Goal: Information Seeking & Learning: Check status

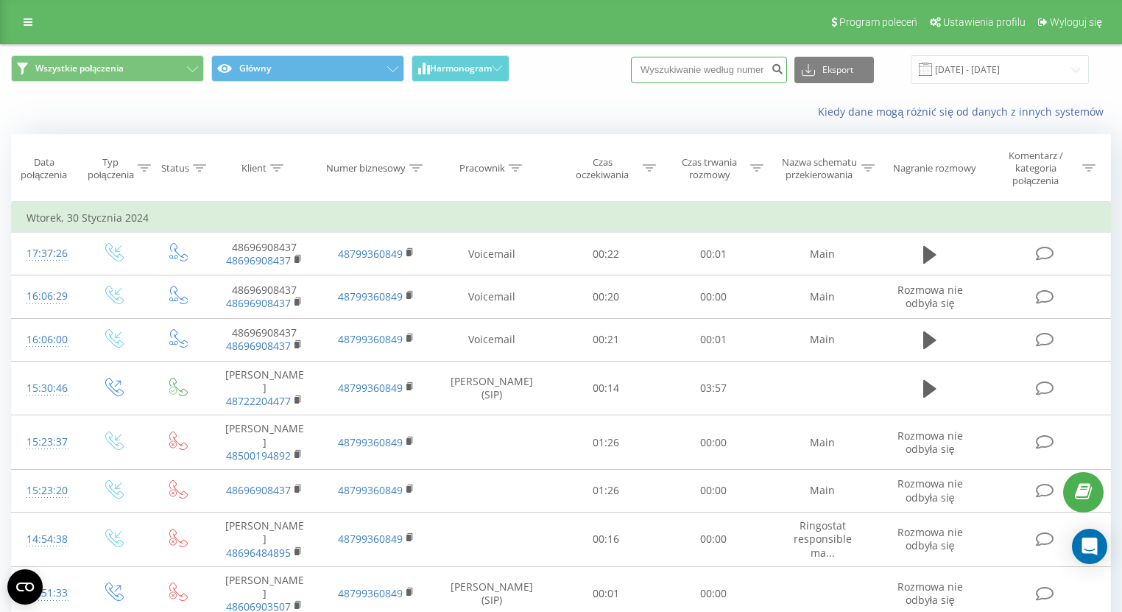
click at [725, 74] on input at bounding box center [709, 70] width 156 height 27
paste input "[PHONE_NUMBER]"
drag, startPoint x: 677, startPoint y: 64, endPoint x: 600, endPoint y: 60, distance: 77.4
click at [598, 62] on div "Wszystkie połączenia Główny Harmonogram +48 609 849 171 Eksport .csv .xls .xlsx…" at bounding box center [561, 69] width 1100 height 29
click at [662, 64] on input "609 849 171" at bounding box center [709, 70] width 156 height 27
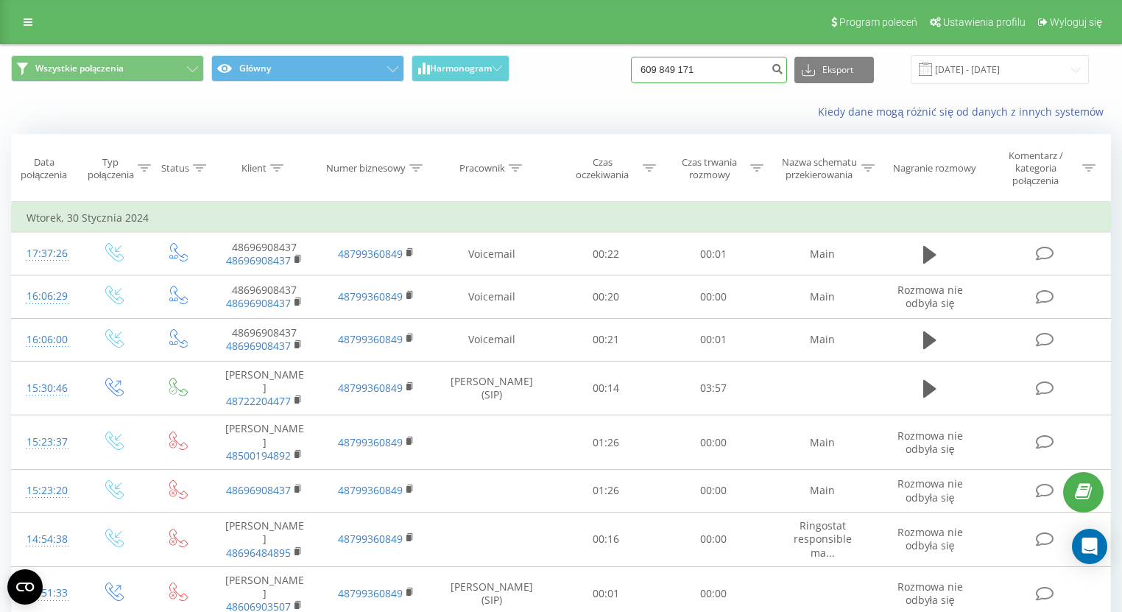
click at [663, 71] on input "609 849 171" at bounding box center [709, 70] width 156 height 27
click at [682, 66] on input "609 849 171" at bounding box center [709, 70] width 156 height 27
click at [697, 68] on input "609849 171" at bounding box center [709, 70] width 156 height 27
type input "609849171"
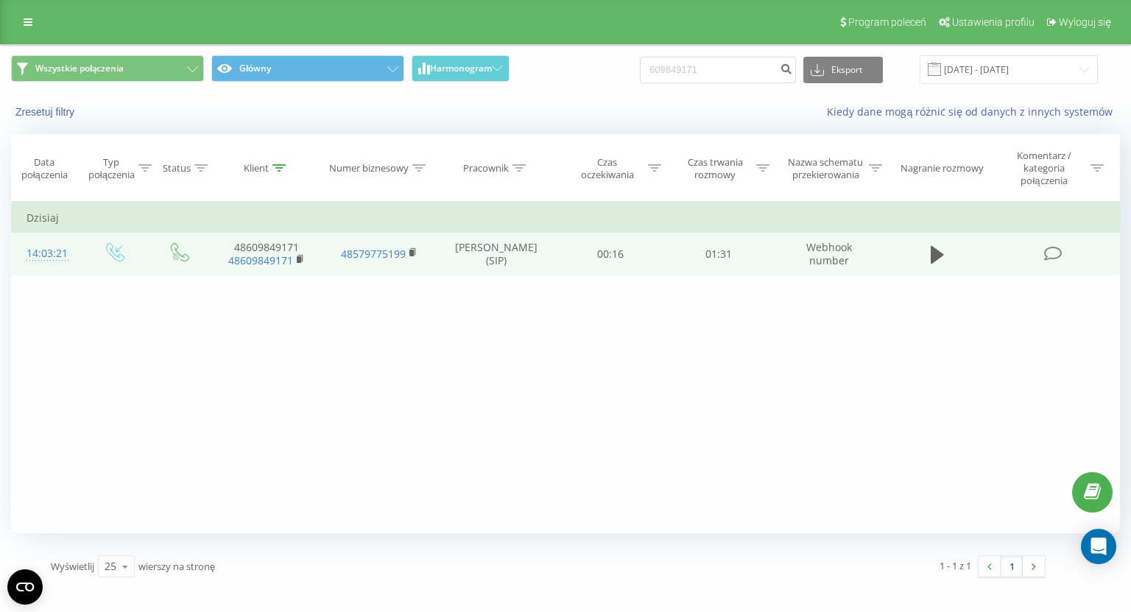
click at [951, 250] on td at bounding box center [938, 254] width 104 height 43
click at [948, 249] on td at bounding box center [938, 254] width 104 height 43
click at [946, 249] on button at bounding box center [937, 255] width 22 height 22
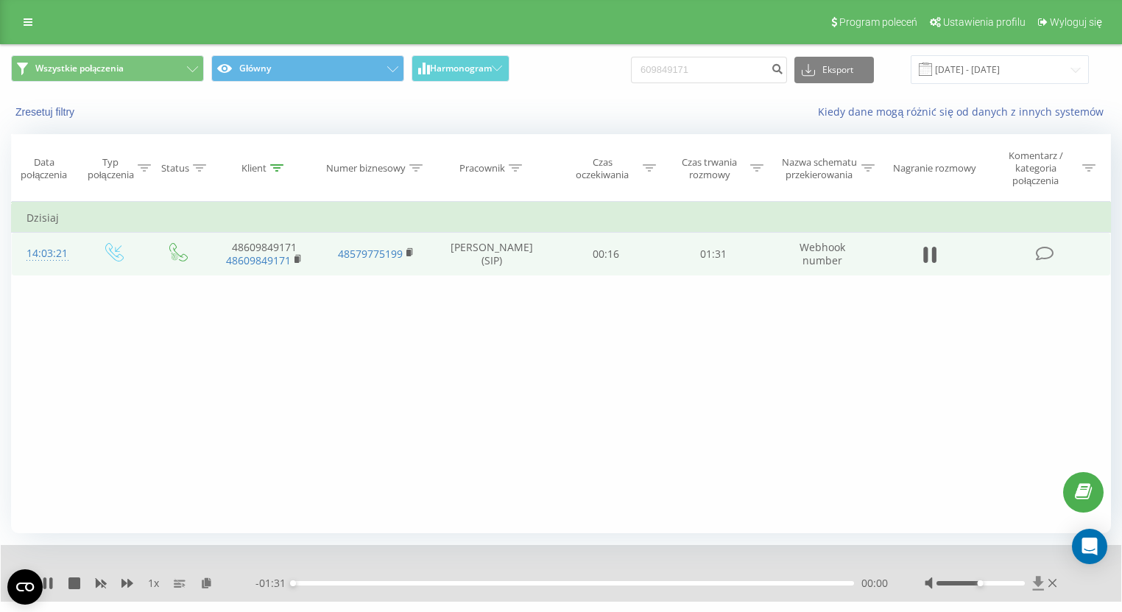
drag, startPoint x: 1019, startPoint y: 579, endPoint x: 1032, endPoint y: 582, distance: 12.9
click at [1031, 580] on div at bounding box center [992, 583] width 135 height 15
click at [931, 509] on div "Filtruj według warunków Jest równe Wprowadź wartość Anuluj OK Filtruj według wa…" at bounding box center [561, 367] width 1100 height 331
drag, startPoint x: 1017, startPoint y: 584, endPoint x: 1049, endPoint y: 582, distance: 32.5
click at [1049, 582] on div at bounding box center [992, 583] width 135 height 15
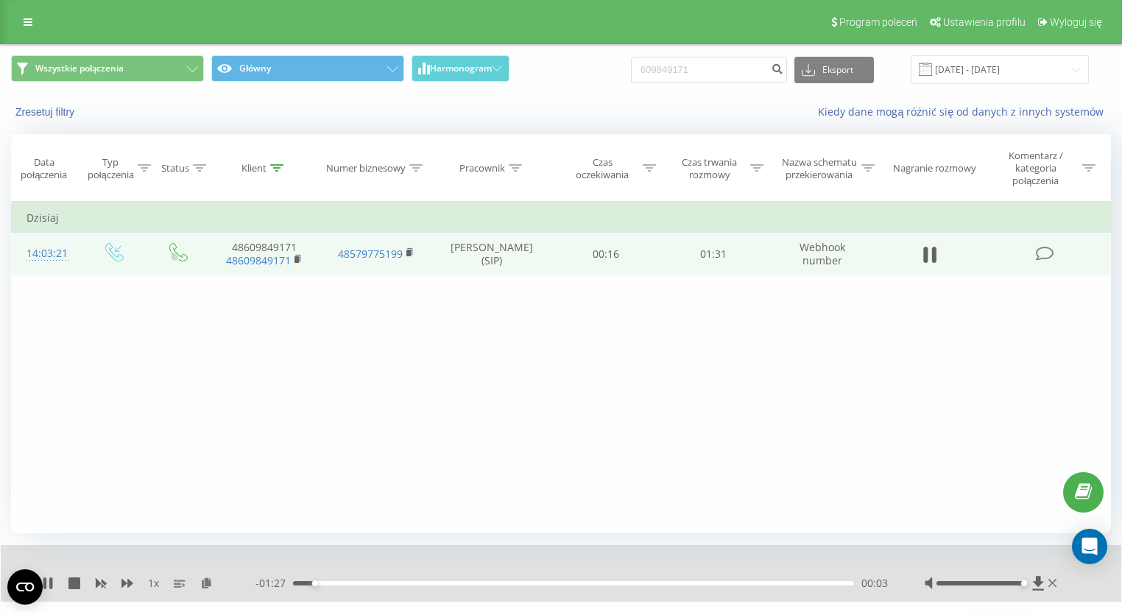
drag, startPoint x: 398, startPoint y: 582, endPoint x: 426, endPoint y: 582, distance: 28.7
click at [399, 582] on div "00:03" at bounding box center [573, 583] width 561 height 4
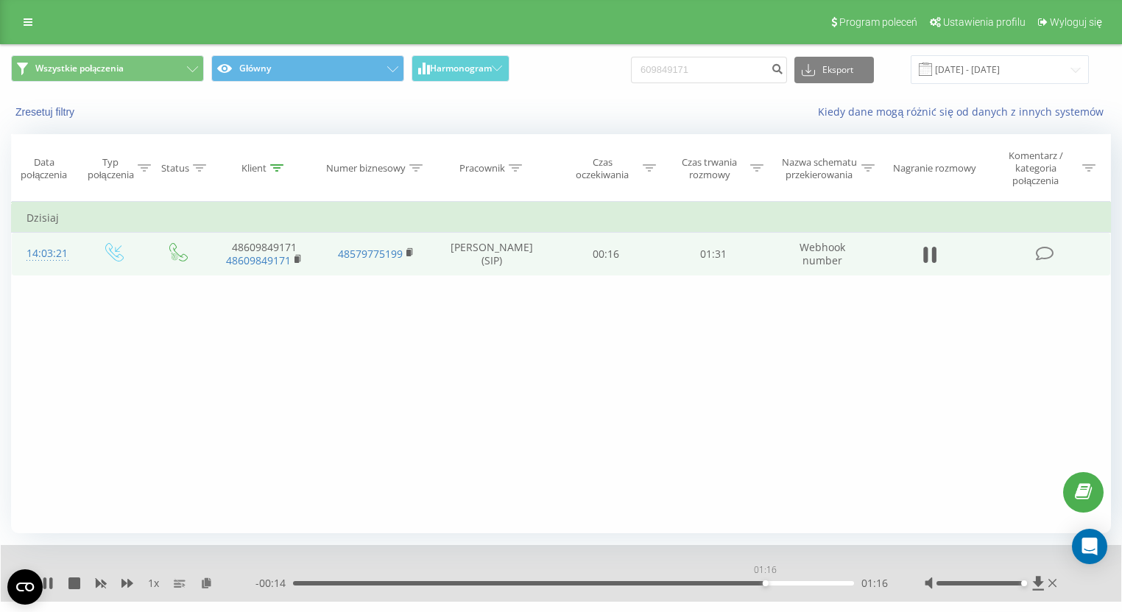
drag, startPoint x: 765, startPoint y: 582, endPoint x: 814, endPoint y: 586, distance: 48.8
click at [767, 582] on div "01:16" at bounding box center [573, 583] width 561 height 4
click at [705, 581] on div "01:18" at bounding box center [573, 583] width 561 height 4
click at [672, 583] on div "01:01" at bounding box center [573, 583] width 561 height 4
click at [736, 585] on div "- 00:08 01:23 01:23" at bounding box center [571, 583] width 632 height 15
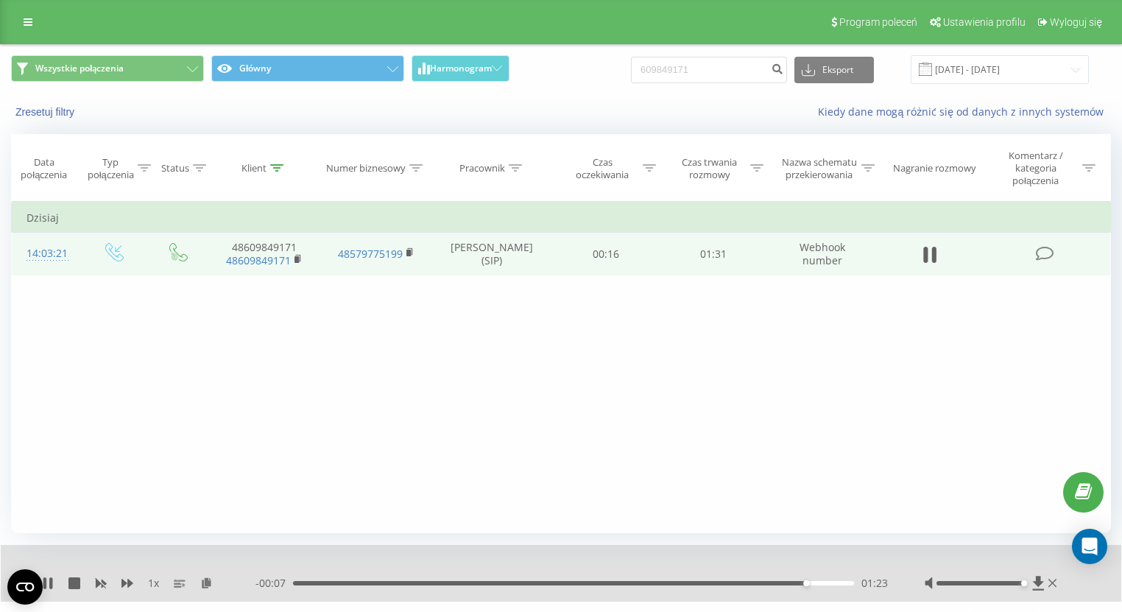
click at [715, 582] on div "01:23" at bounding box center [573, 583] width 561 height 4
click at [769, 66] on input "609849171" at bounding box center [709, 70] width 156 height 27
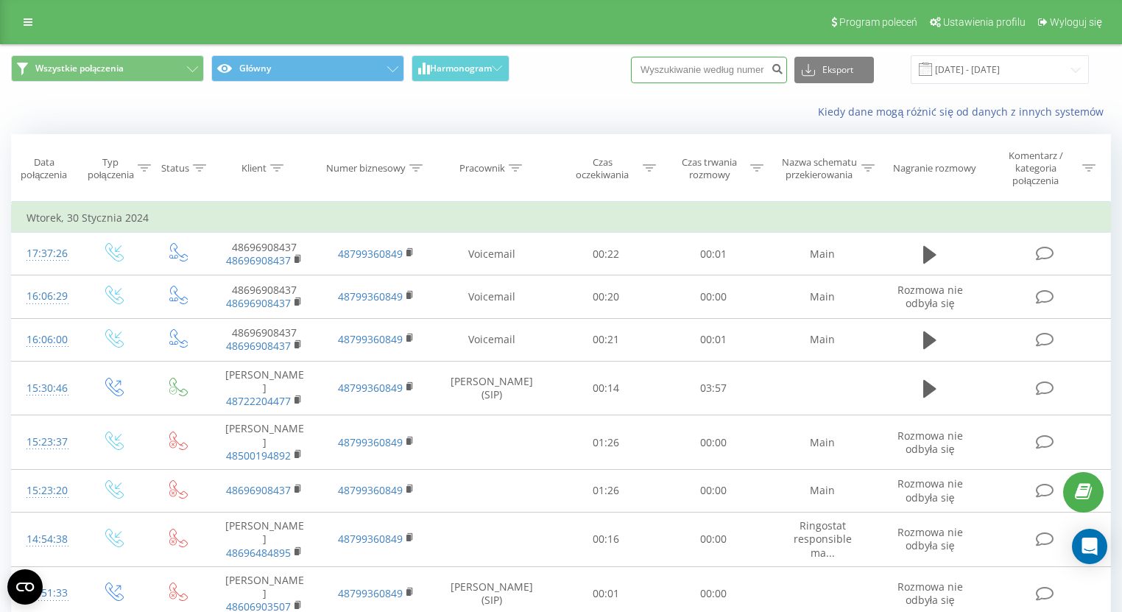
click at [758, 68] on input at bounding box center [709, 70] width 156 height 27
paste input "48732099343"
click at [667, 67] on input "48732099343" at bounding box center [709, 70] width 156 height 27
drag, startPoint x: 671, startPoint y: 67, endPoint x: 644, endPoint y: 64, distance: 26.7
click at [644, 64] on div "Wszystkie połączenia Główny Harmonogram 48732099343 Eksport .csv .xls .xlsx 30.…" at bounding box center [561, 69] width 1100 height 29
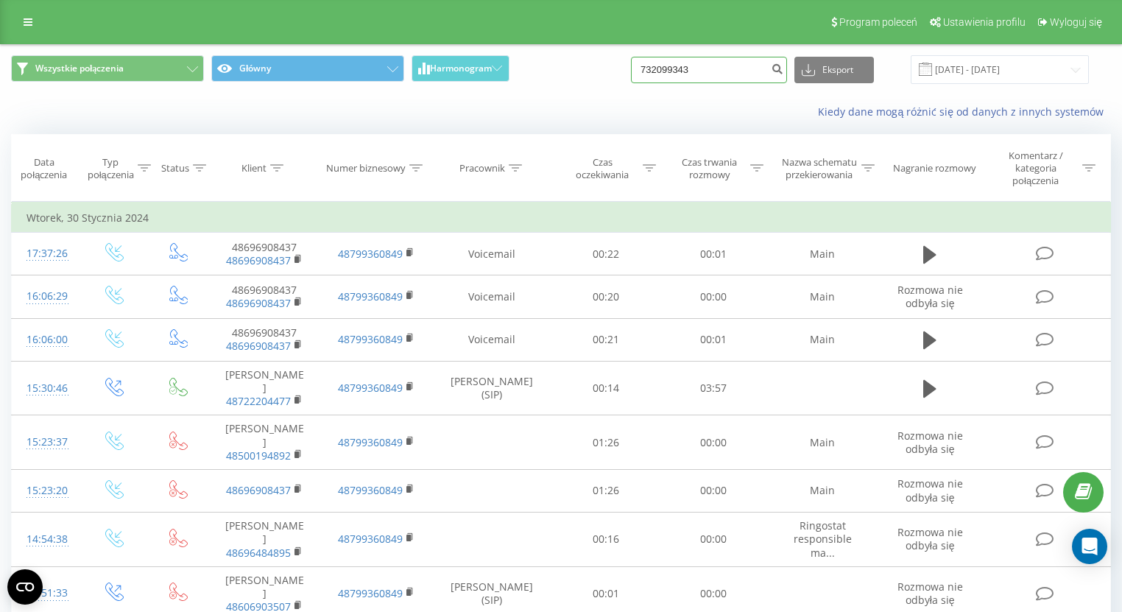
type input "732099343"
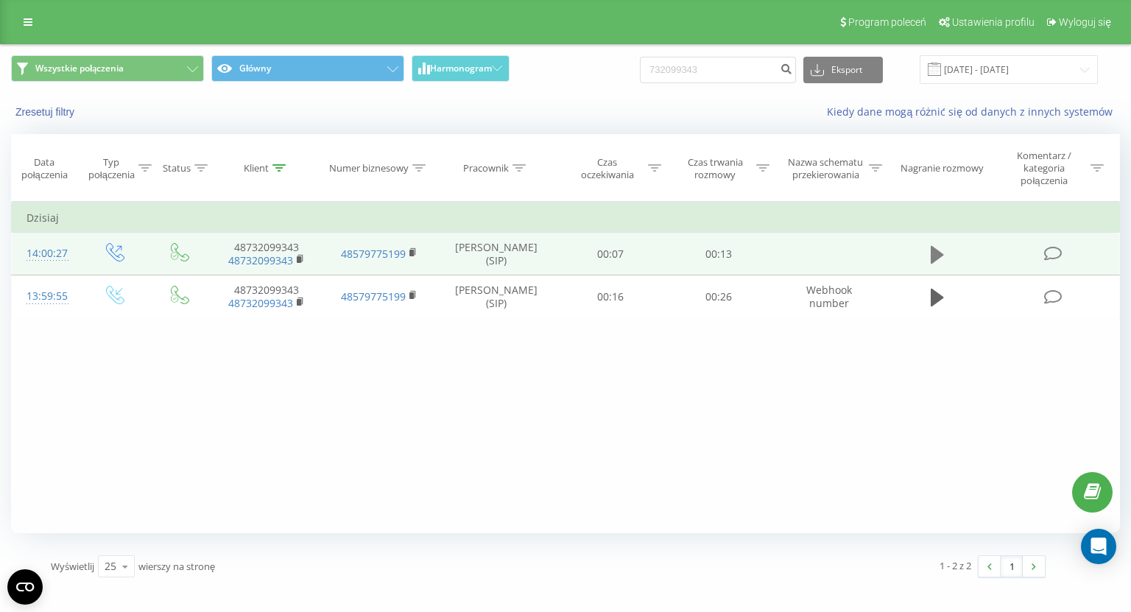
click at [934, 249] on icon at bounding box center [937, 255] width 13 height 18
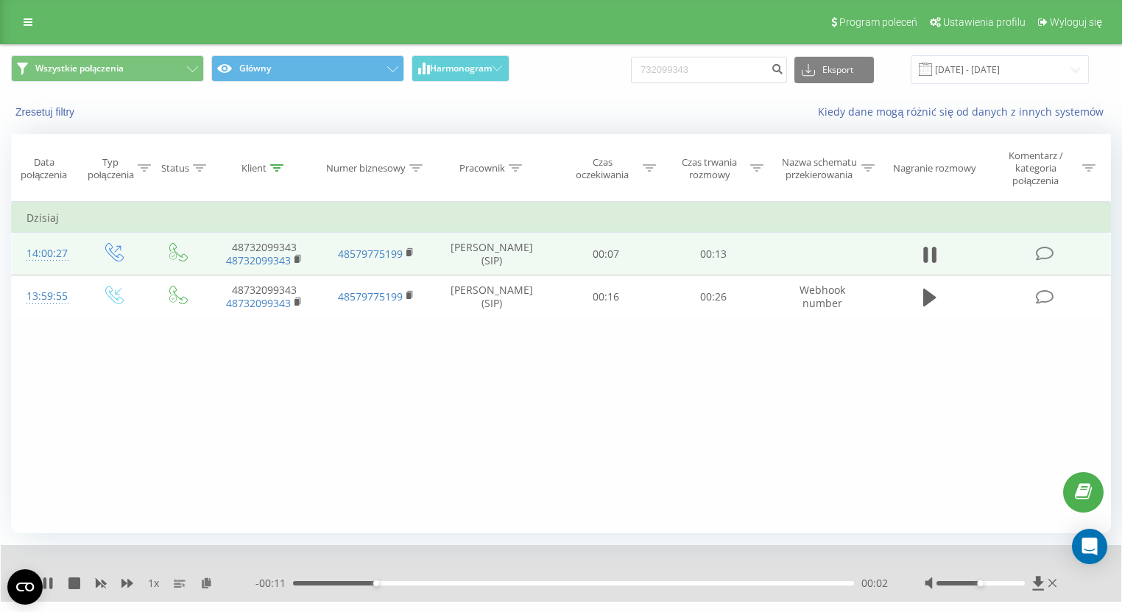
click at [966, 489] on div "Filtruj według warunków Jest równe Wprowadź wartość Anuluj OK Filtruj według wa…" at bounding box center [561, 367] width 1100 height 331
drag, startPoint x: 977, startPoint y: 585, endPoint x: 998, endPoint y: 585, distance: 21.4
click at [998, 585] on div at bounding box center [992, 583] width 135 height 15
drag, startPoint x: 984, startPoint y: 583, endPoint x: 1053, endPoint y: 585, distance: 68.5
click at [1053, 585] on div at bounding box center [992, 583] width 135 height 15
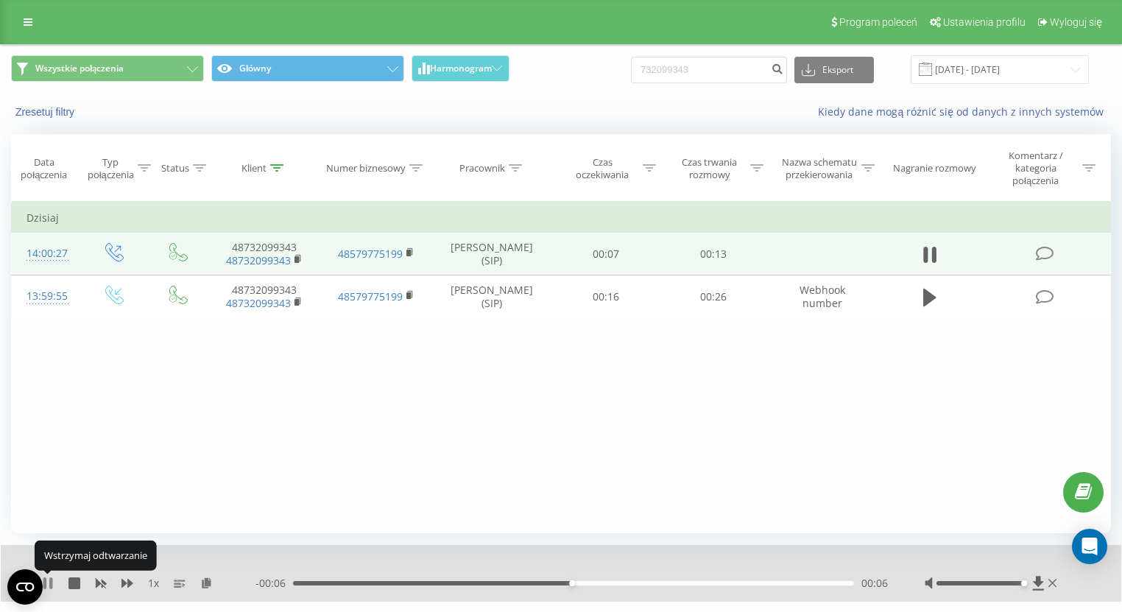
click at [50, 577] on icon at bounding box center [50, 583] width 3 height 12
click at [674, 68] on input "732099343" at bounding box center [709, 70] width 156 height 27
paste input "+48692588409"
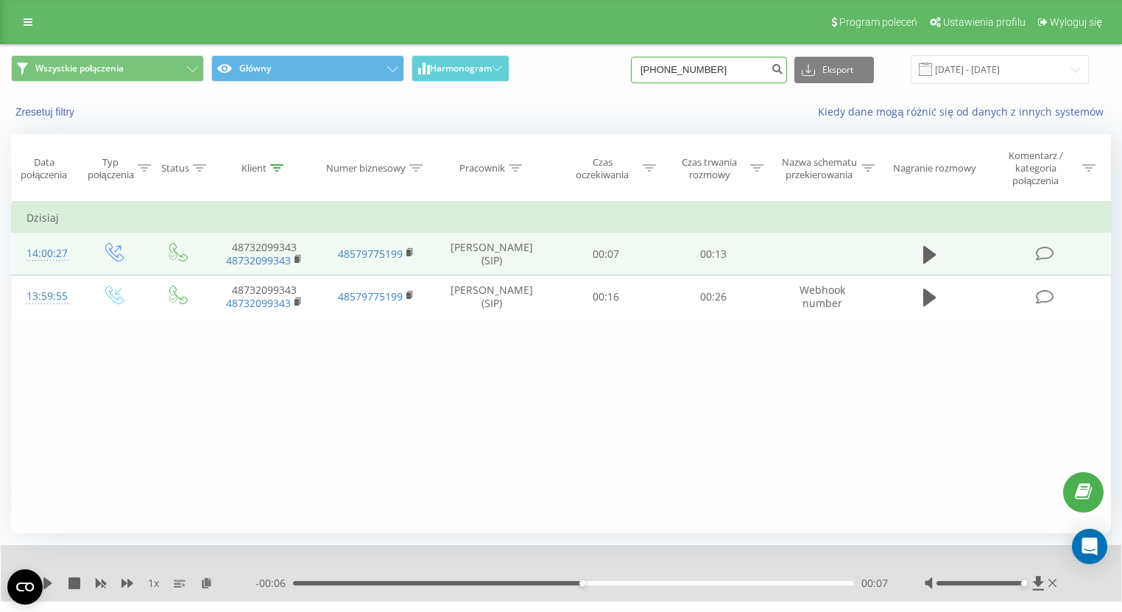
drag, startPoint x: 677, startPoint y: 69, endPoint x: 618, endPoint y: 59, distance: 60.5
click at [623, 63] on div "Wszystkie połączenia Główny Harmonogram +48692588409 Eksport .csv .xls .xlsx 22…" at bounding box center [561, 69] width 1100 height 29
type input "692588409"
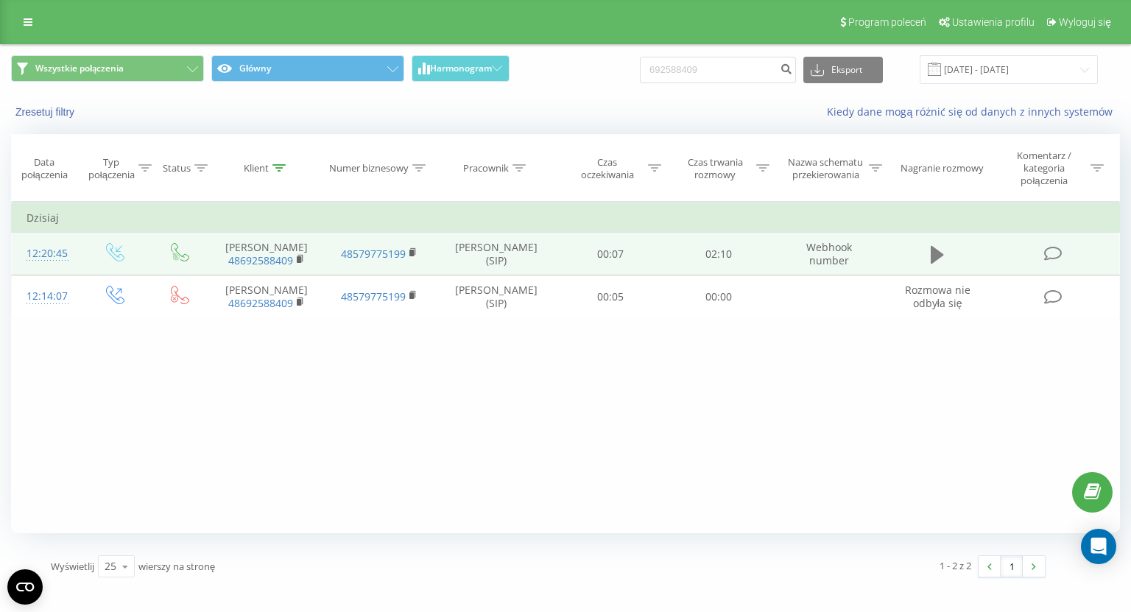
click at [946, 259] on button at bounding box center [937, 255] width 22 height 22
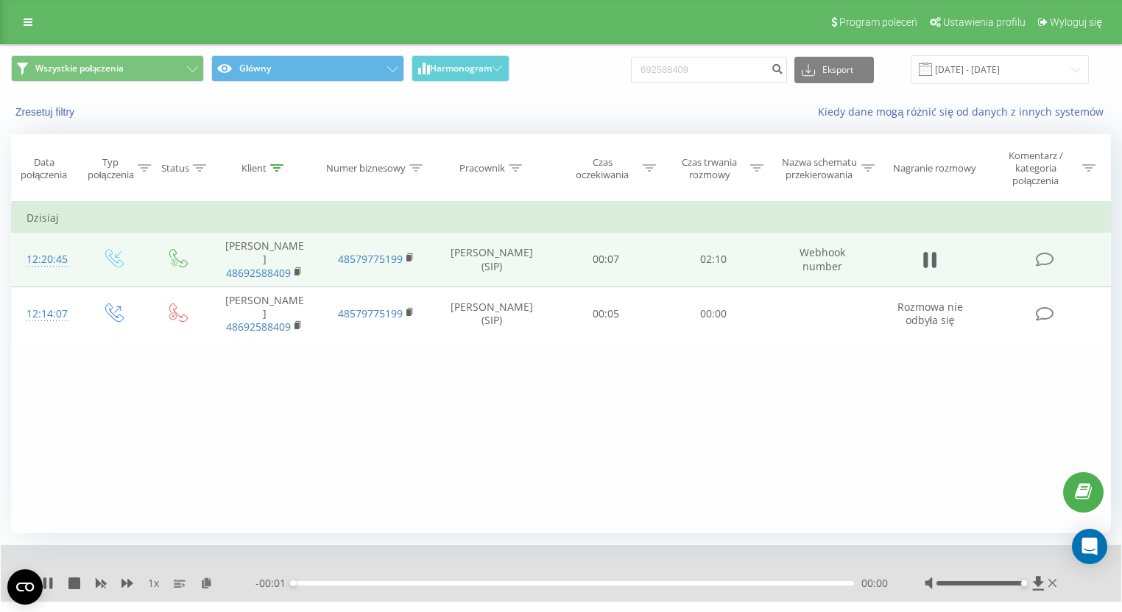
drag, startPoint x: 1009, startPoint y: 582, endPoint x: 1064, endPoint y: 581, distance: 55.2
click at [1064, 581] on div "1 x - 00:01 00:00 00:00" at bounding box center [561, 573] width 1121 height 57
click at [126, 584] on icon at bounding box center [127, 583] width 12 height 12
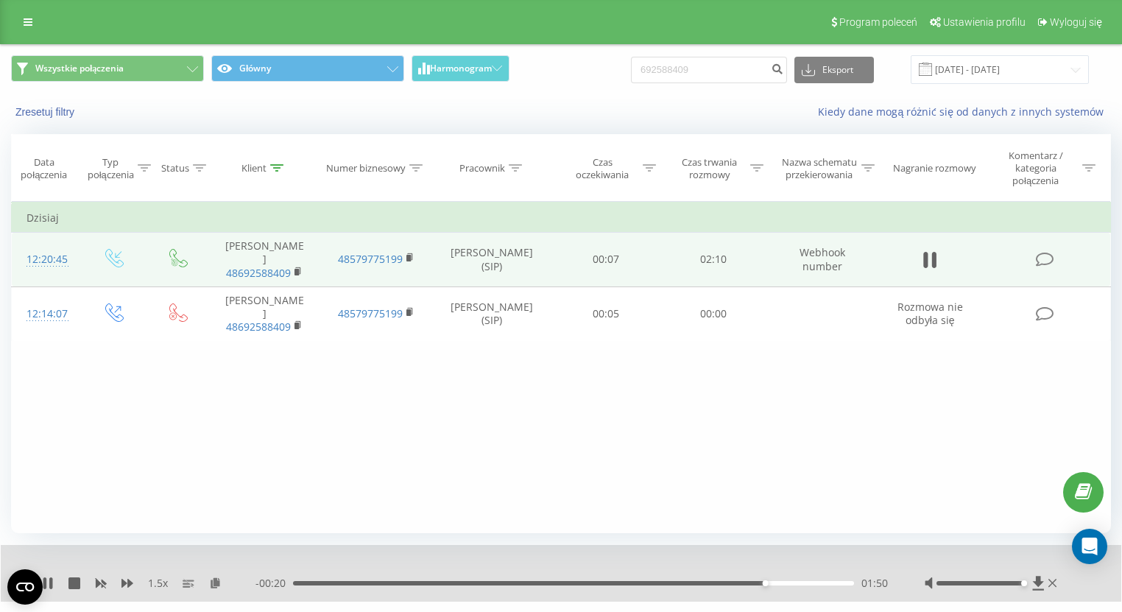
click at [814, 588] on div "- 00:20 01:50 01:50" at bounding box center [571, 583] width 632 height 15
click at [819, 583] on div "01:50" at bounding box center [573, 583] width 561 height 4
click at [678, 74] on input "692588409" at bounding box center [709, 70] width 156 height 27
paste input "48530651150"
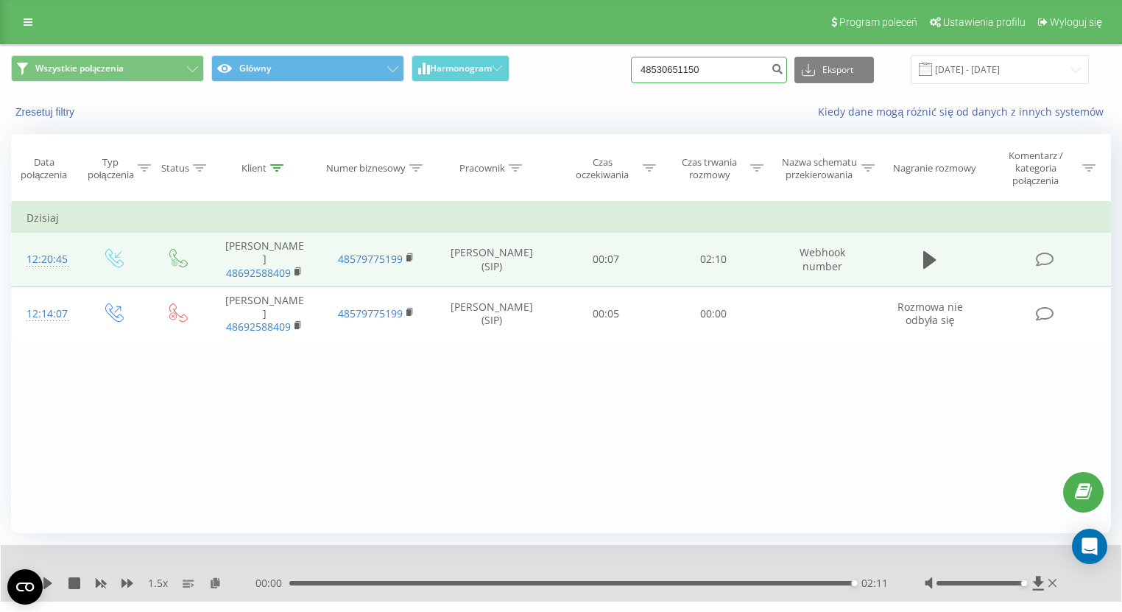
click at [670, 59] on input "48530651150" at bounding box center [709, 70] width 156 height 27
type input "530651150"
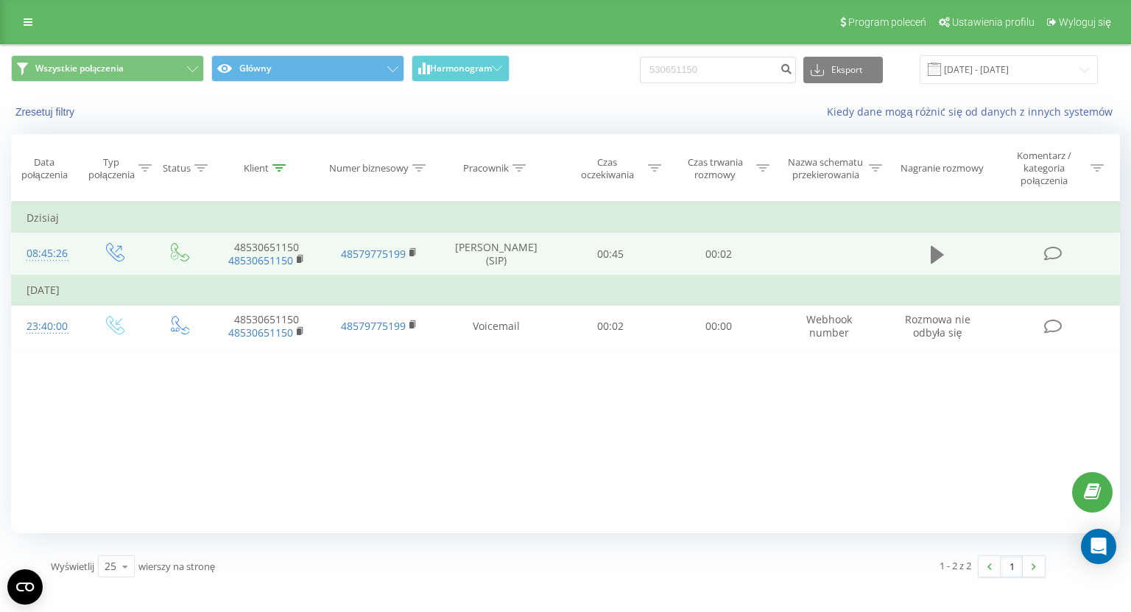
click at [930, 256] on button at bounding box center [937, 255] width 22 height 22
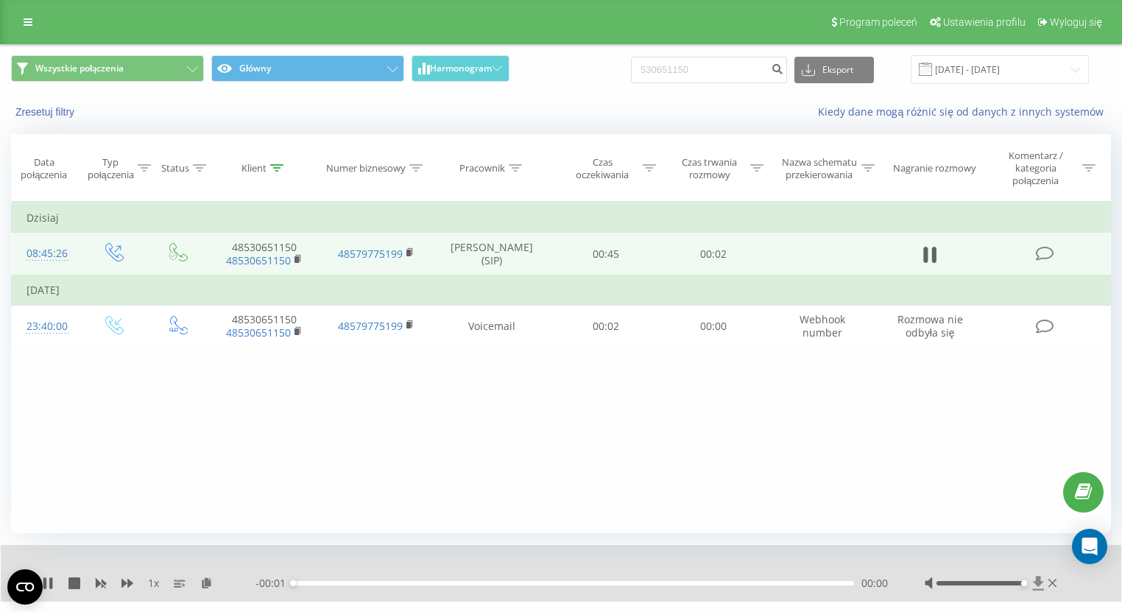
drag, startPoint x: 1001, startPoint y: 582, endPoint x: 1040, endPoint y: 582, distance: 39.0
click at [1040, 582] on div at bounding box center [992, 583] width 135 height 15
